Goal: Task Accomplishment & Management: Complete application form

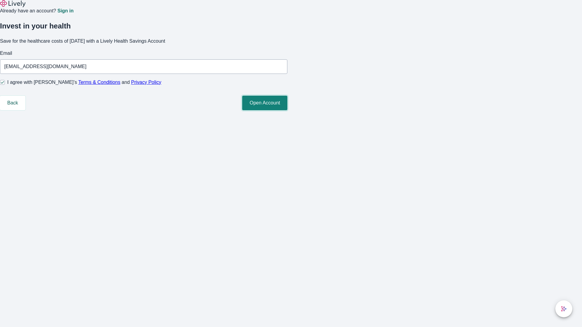
click at [287, 110] on button "Open Account" at bounding box center [264, 103] width 45 height 15
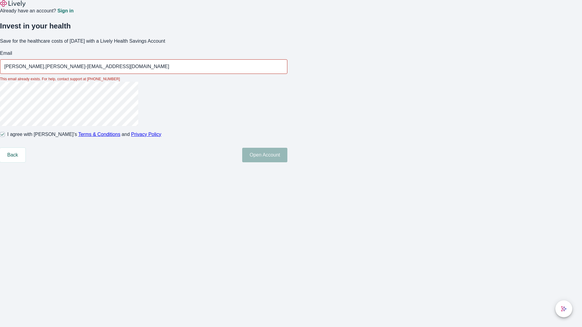
type input "[PERSON_NAME].[PERSON_NAME]-[EMAIL_ADDRESS][DOMAIN_NAME]"
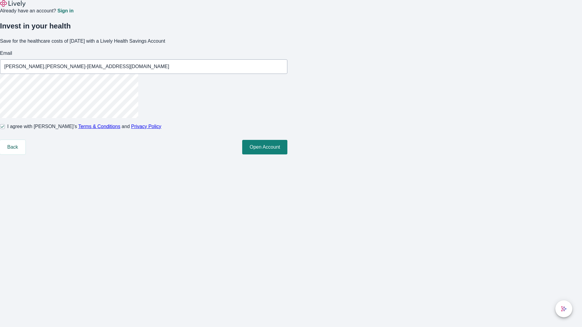
click at [5, 129] on input "I agree with Lively’s Terms & Conditions and Privacy Policy" at bounding box center [2, 126] width 5 height 5
checkbox input "false"
type input "[EMAIL_ADDRESS][DOMAIN_NAME]"
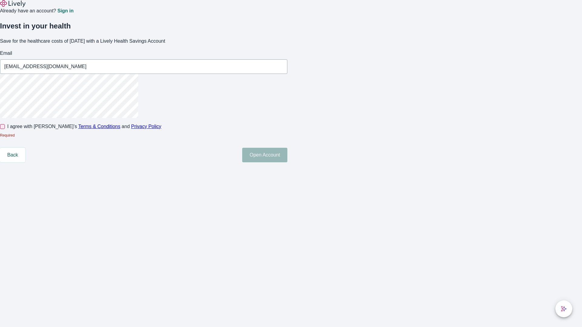
click at [5, 129] on input "I agree with Lively’s Terms & Conditions and Privacy Policy" at bounding box center [2, 126] width 5 height 5
checkbox input "true"
click at [287, 162] on button "Open Account" at bounding box center [264, 155] width 45 height 15
